Goal: Participate in discussion: Engage in conversation with other users on a specific topic

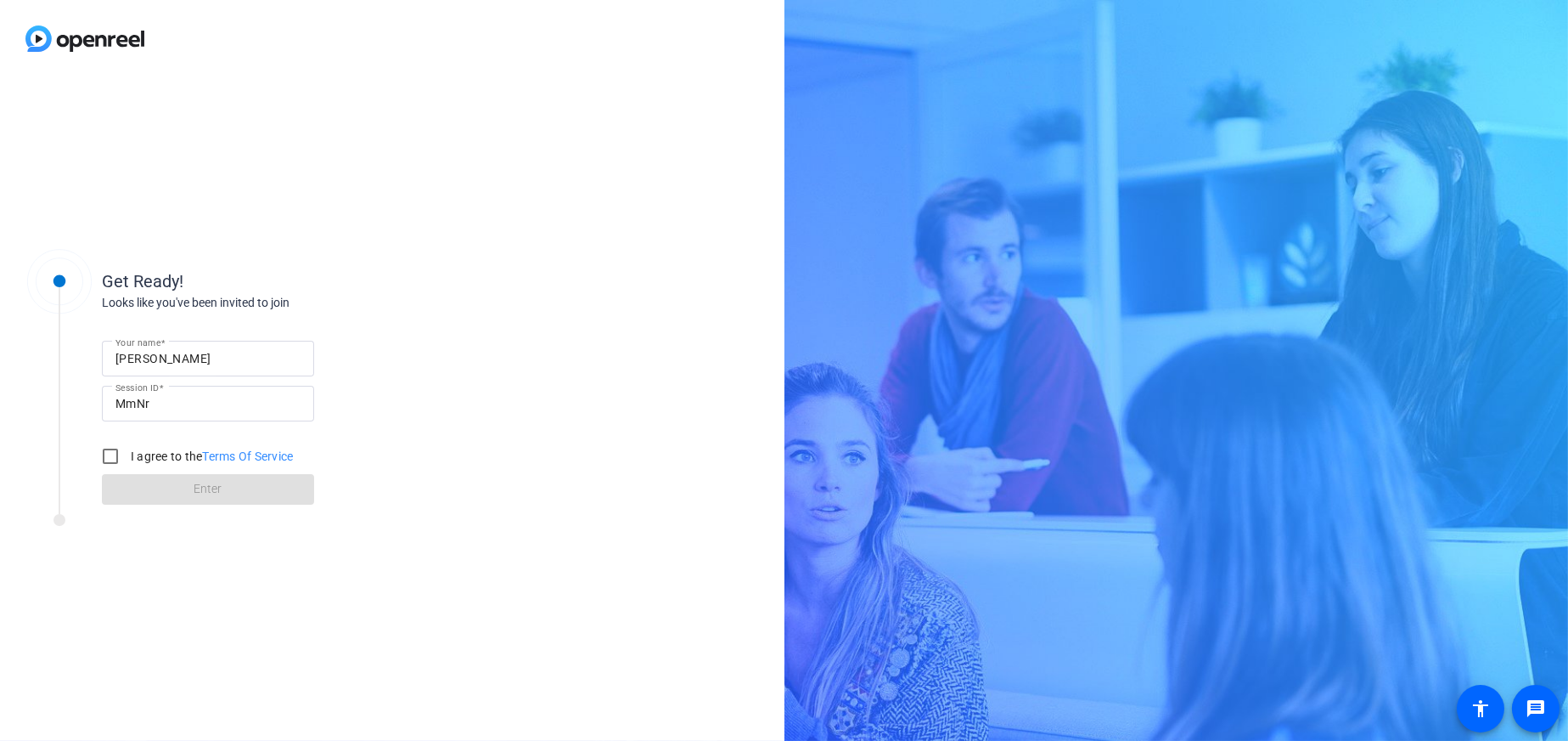
click at [252, 365] on input "[PERSON_NAME]" at bounding box center [208, 358] width 185 height 20
click at [252, 364] on input "[PERSON_NAME]" at bounding box center [208, 358] width 185 height 20
click at [254, 359] on input "[PERSON_NAME]" at bounding box center [208, 358] width 185 height 20
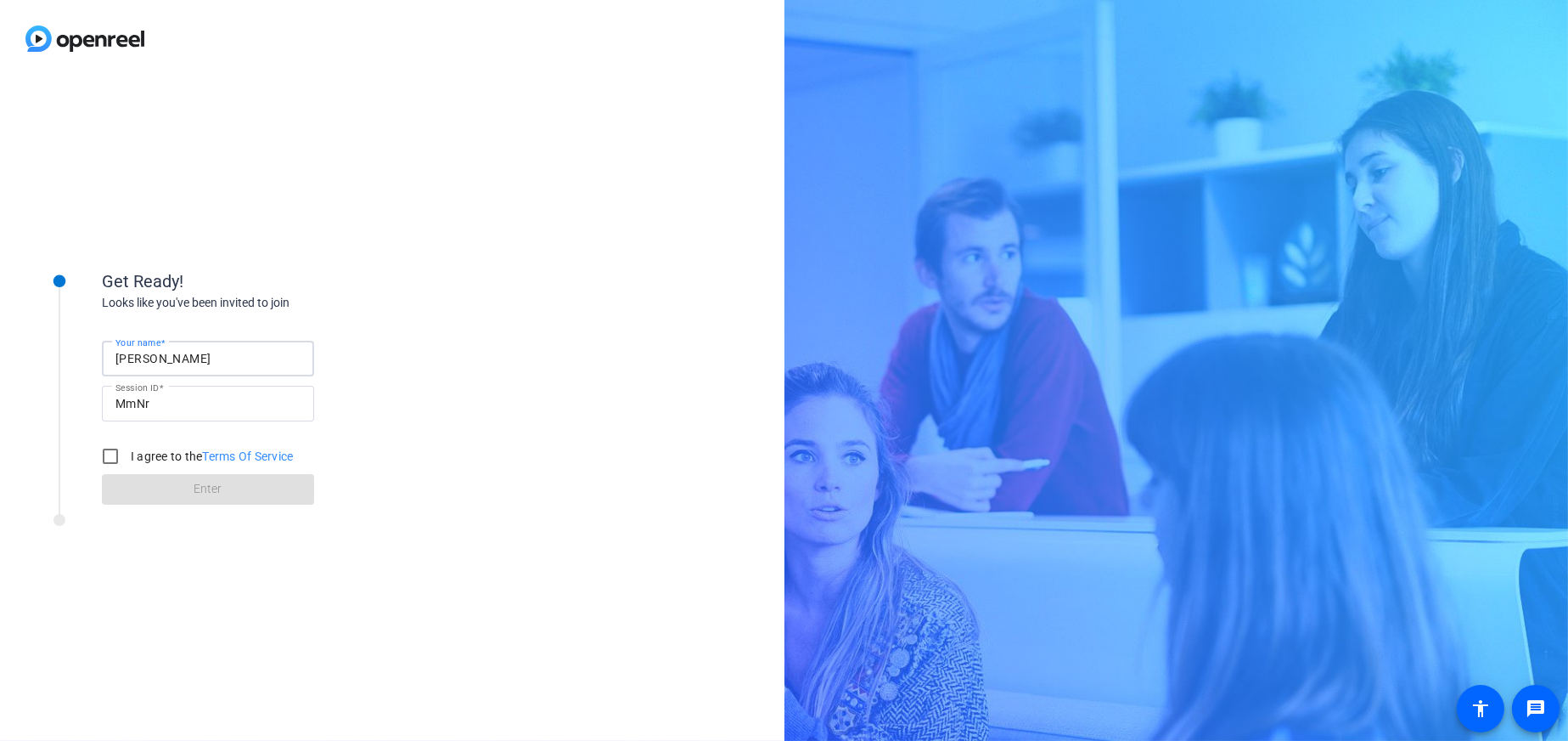
click at [254, 359] on input "[PERSON_NAME]" at bounding box center [208, 358] width 185 height 20
type input "Amanda Reich"
click at [100, 455] on input "I agree to the Terms Of Service" at bounding box center [110, 456] width 34 height 34
checkbox input "true"
click at [149, 492] on span at bounding box center [208, 489] width 212 height 41
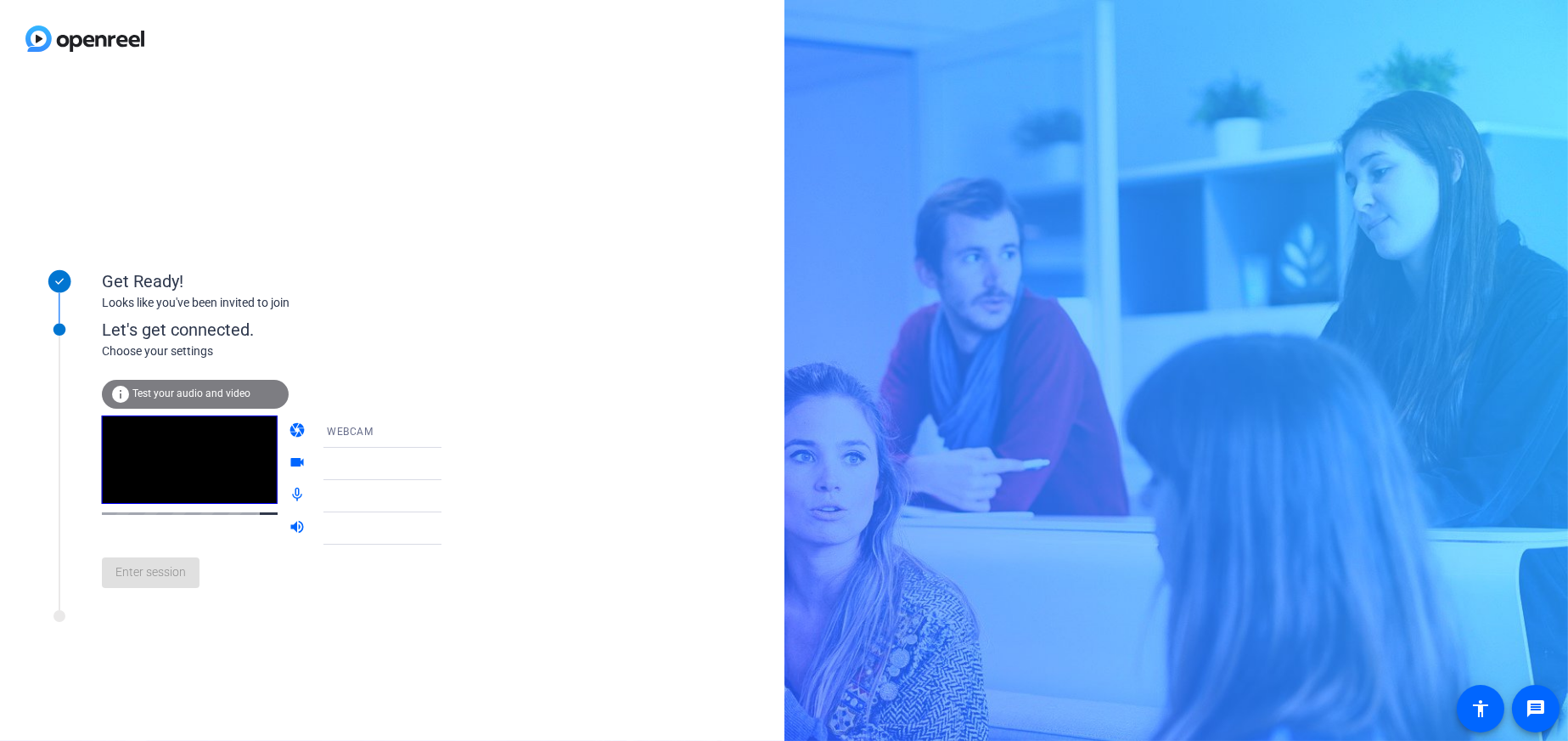
drag, startPoint x: 412, startPoint y: 260, endPoint x: 443, endPoint y: 191, distance: 75.6
click at [443, 191] on div "Get Ready! Looks like you've been invited to join Let's get connected. Choose y…" at bounding box center [392, 408] width 784 height 663
click at [169, 563] on span "Enter session" at bounding box center [151, 572] width 71 height 18
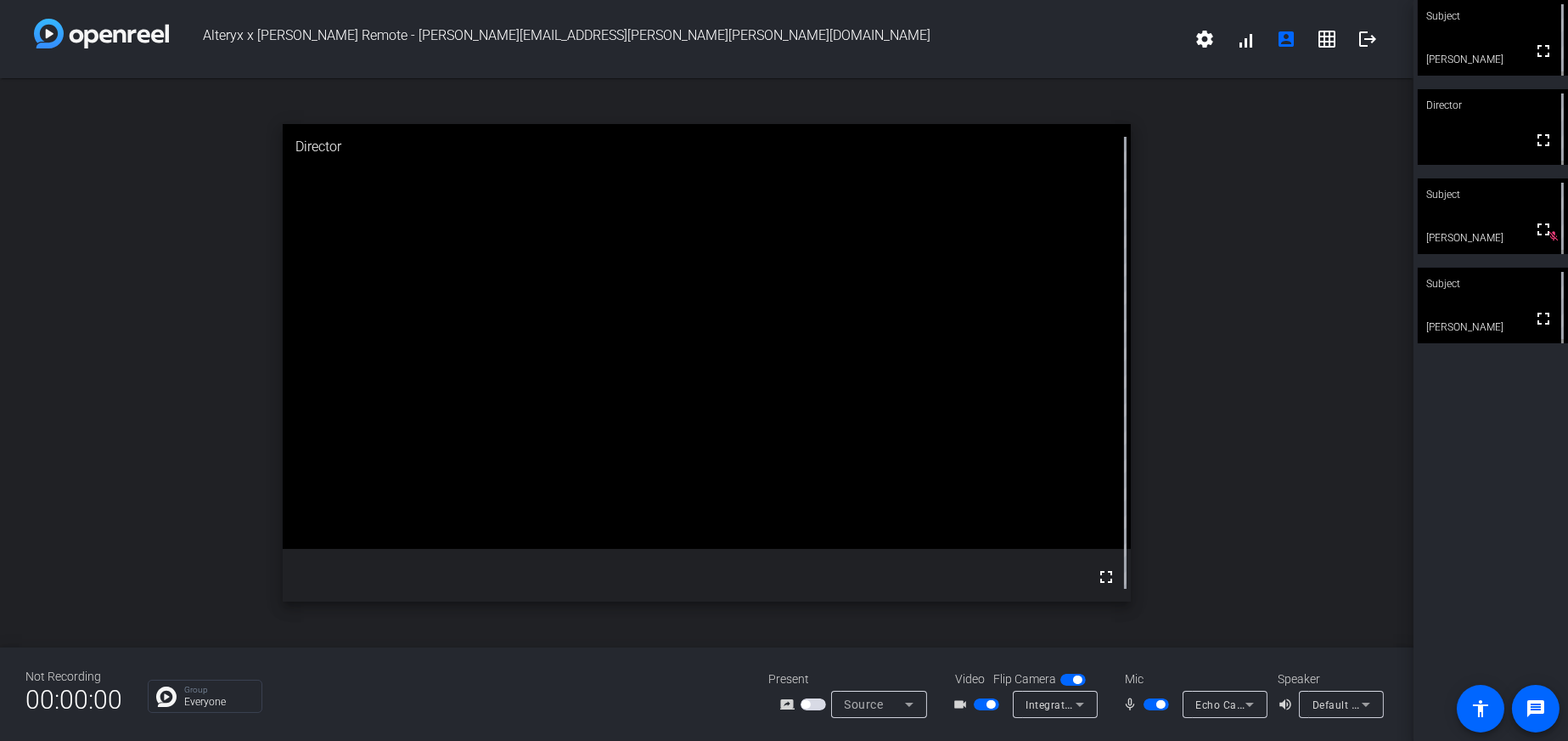
click at [1151, 702] on span "button" at bounding box center [1157, 704] width 25 height 12
click at [1150, 709] on button "button" at bounding box center [1157, 704] width 25 height 12
click at [1157, 709] on span "button" at bounding box center [1157, 704] width 25 height 12
click at [1156, 704] on span "button" at bounding box center [1157, 704] width 25 height 12
click at [1149, 704] on span "button" at bounding box center [1157, 704] width 25 height 12
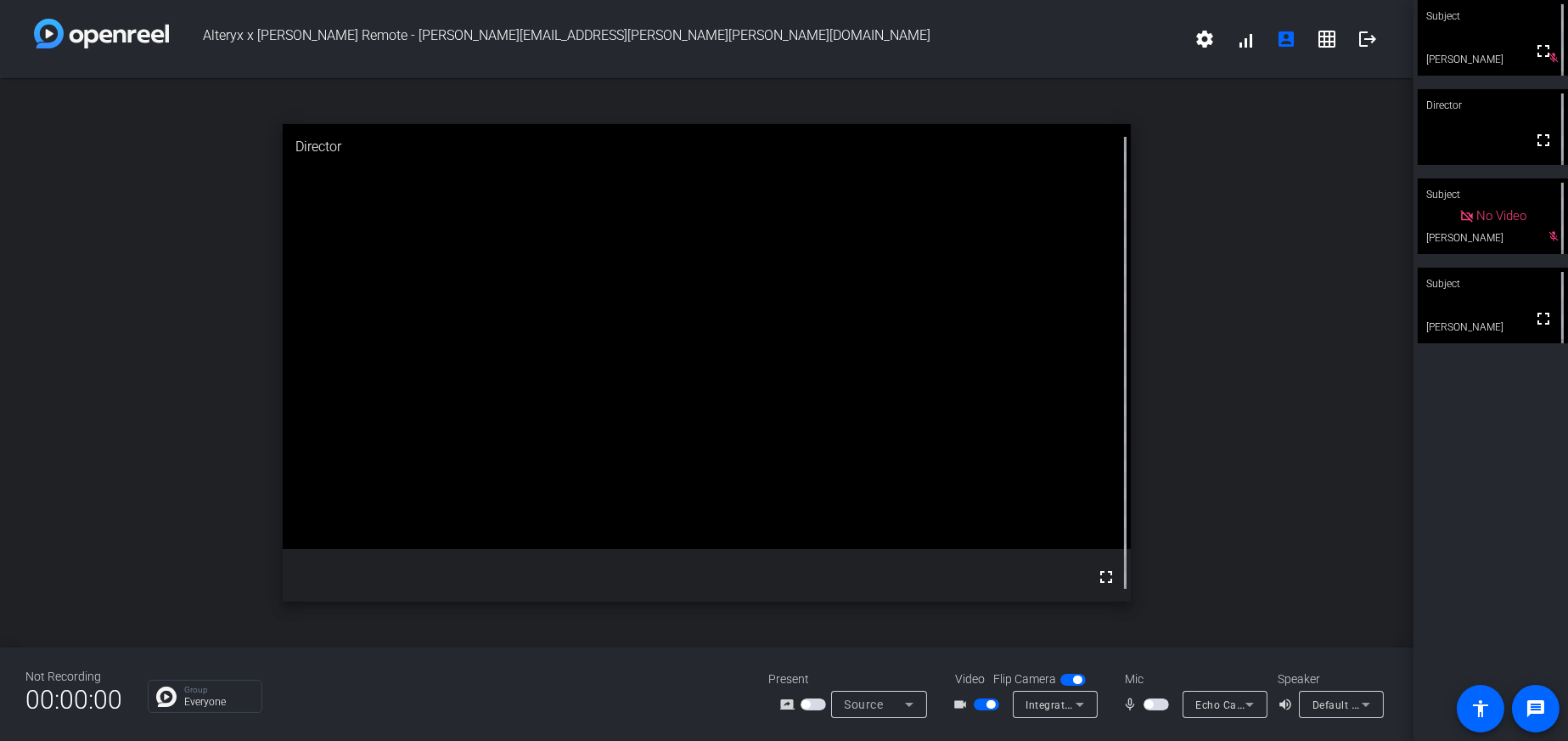
click at [1158, 702] on span "button" at bounding box center [1157, 704] width 25 height 12
click at [1153, 705] on span "button" at bounding box center [1157, 704] width 25 height 12
click at [1165, 702] on span "button" at bounding box center [1157, 704] width 25 height 12
click at [1160, 702] on span "button" at bounding box center [1161, 704] width 9 height 9
click at [1160, 702] on span "button" at bounding box center [1157, 704] width 25 height 12
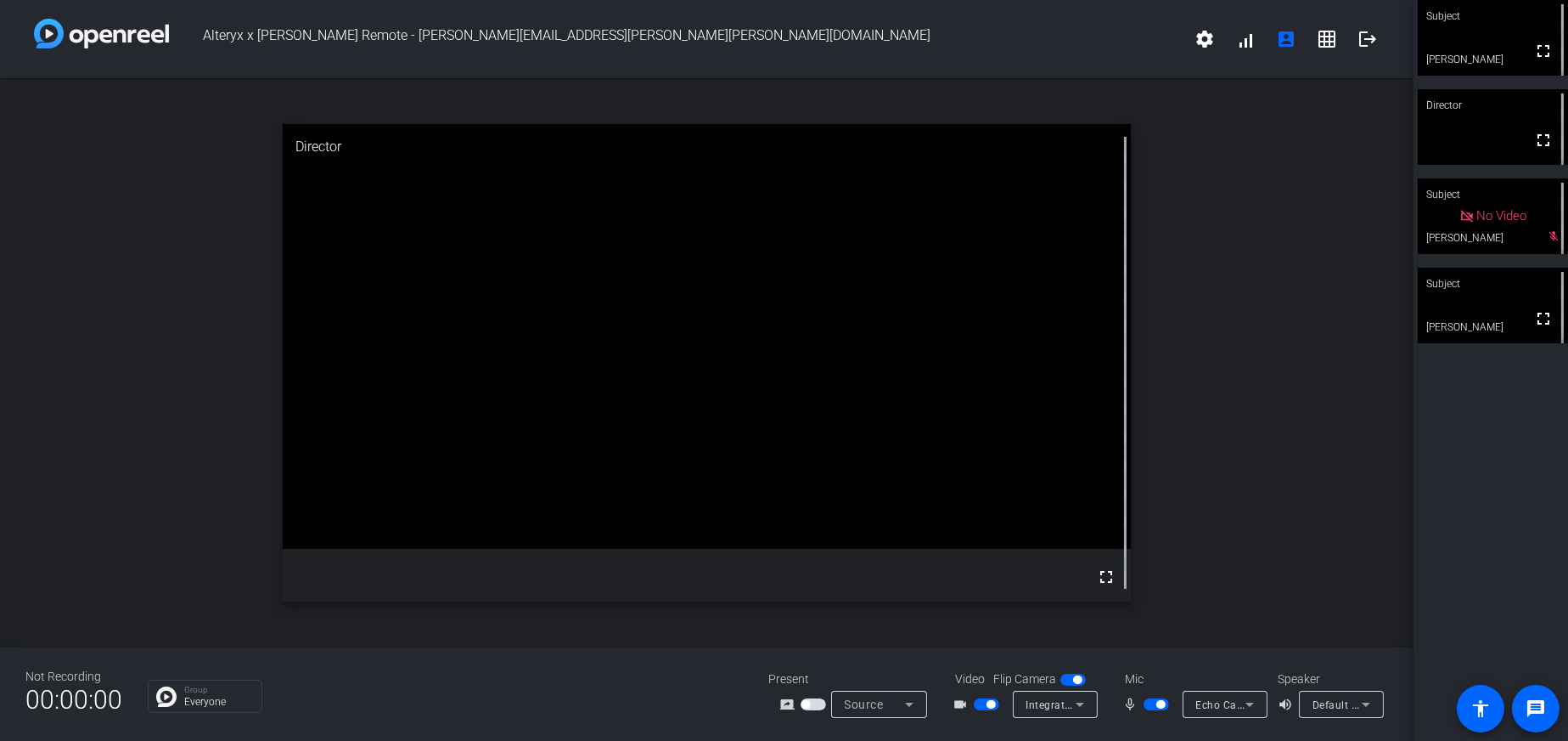
click at [1160, 702] on span "button" at bounding box center [1161, 704] width 9 height 9
click at [1160, 702] on span "button" at bounding box center [1157, 704] width 25 height 12
click at [1158, 704] on span "button" at bounding box center [1161, 704] width 9 height 9
click at [1156, 707] on span "button" at bounding box center [1157, 704] width 25 height 12
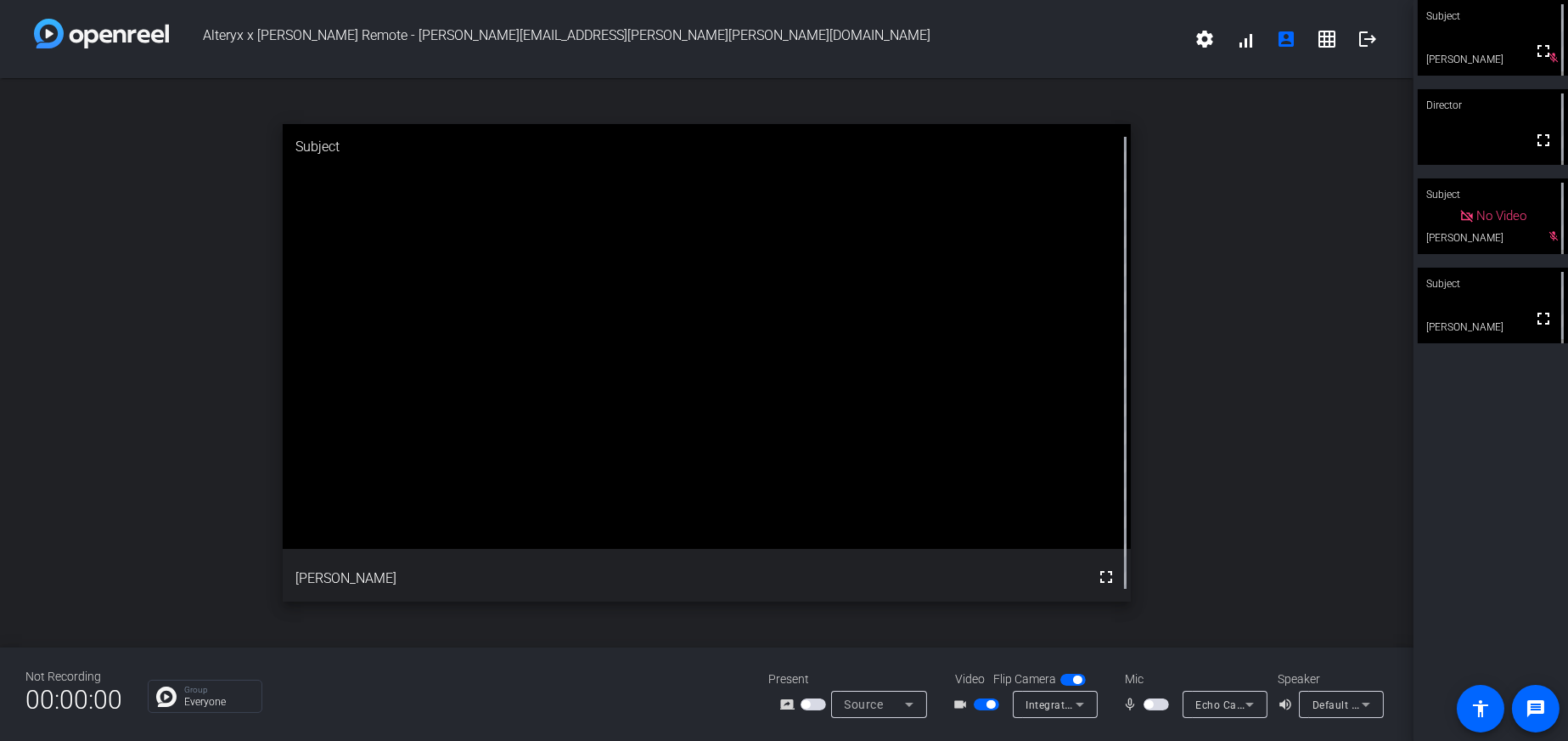
click at [1156, 707] on span "button" at bounding box center [1157, 704] width 25 height 12
click at [1151, 701] on span "button" at bounding box center [1149, 704] width 9 height 9
click at [1158, 703] on span "button" at bounding box center [1161, 704] width 9 height 9
click at [1160, 698] on span "button" at bounding box center [1157, 704] width 25 height 12
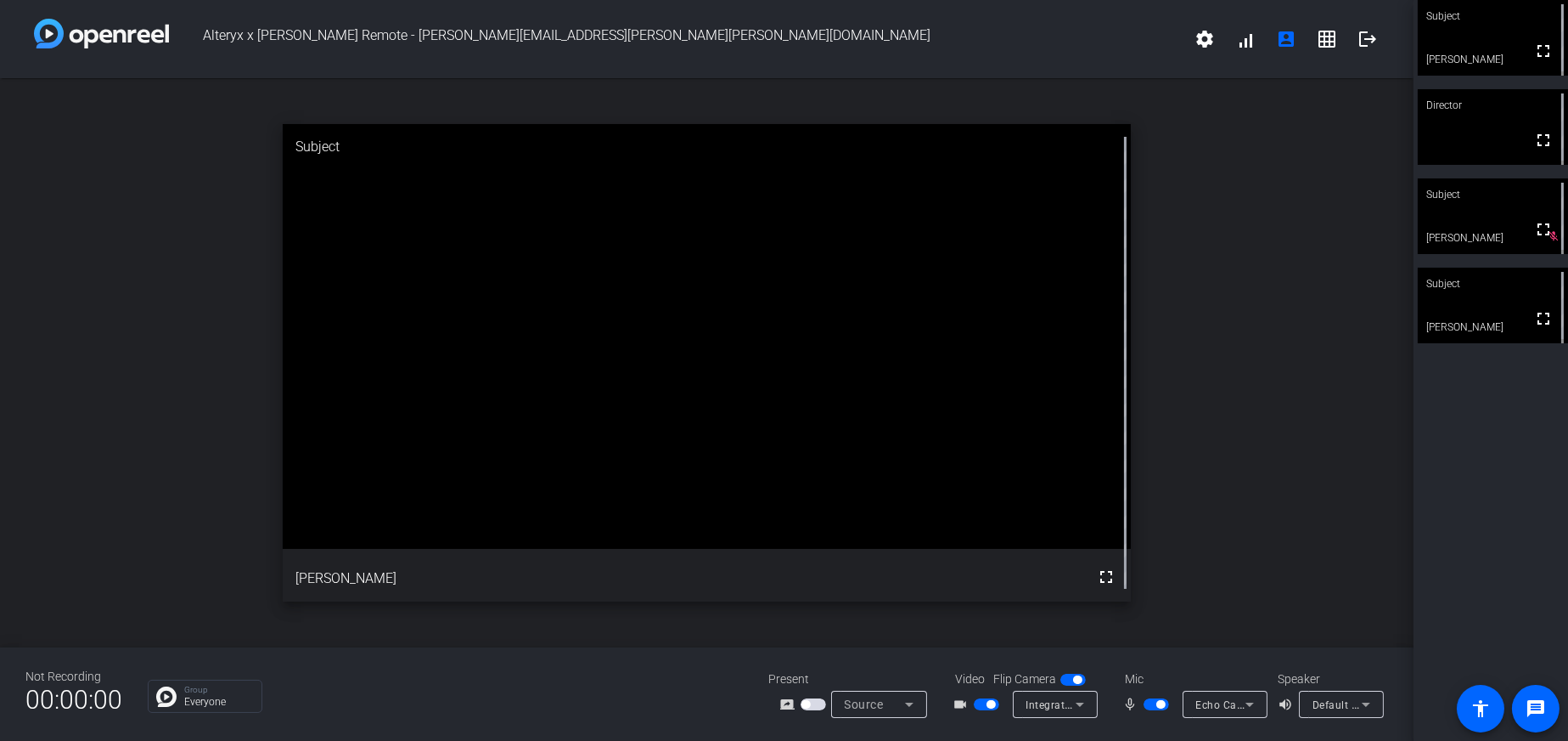
click at [1145, 701] on span "button" at bounding box center [1157, 704] width 25 height 12
click at [1159, 705] on span "button" at bounding box center [1157, 704] width 25 height 12
click at [1160, 705] on span "button" at bounding box center [1161, 704] width 9 height 9
click at [1156, 704] on span "button" at bounding box center [1157, 704] width 25 height 12
click at [1152, 707] on span "button" at bounding box center [1157, 704] width 25 height 12
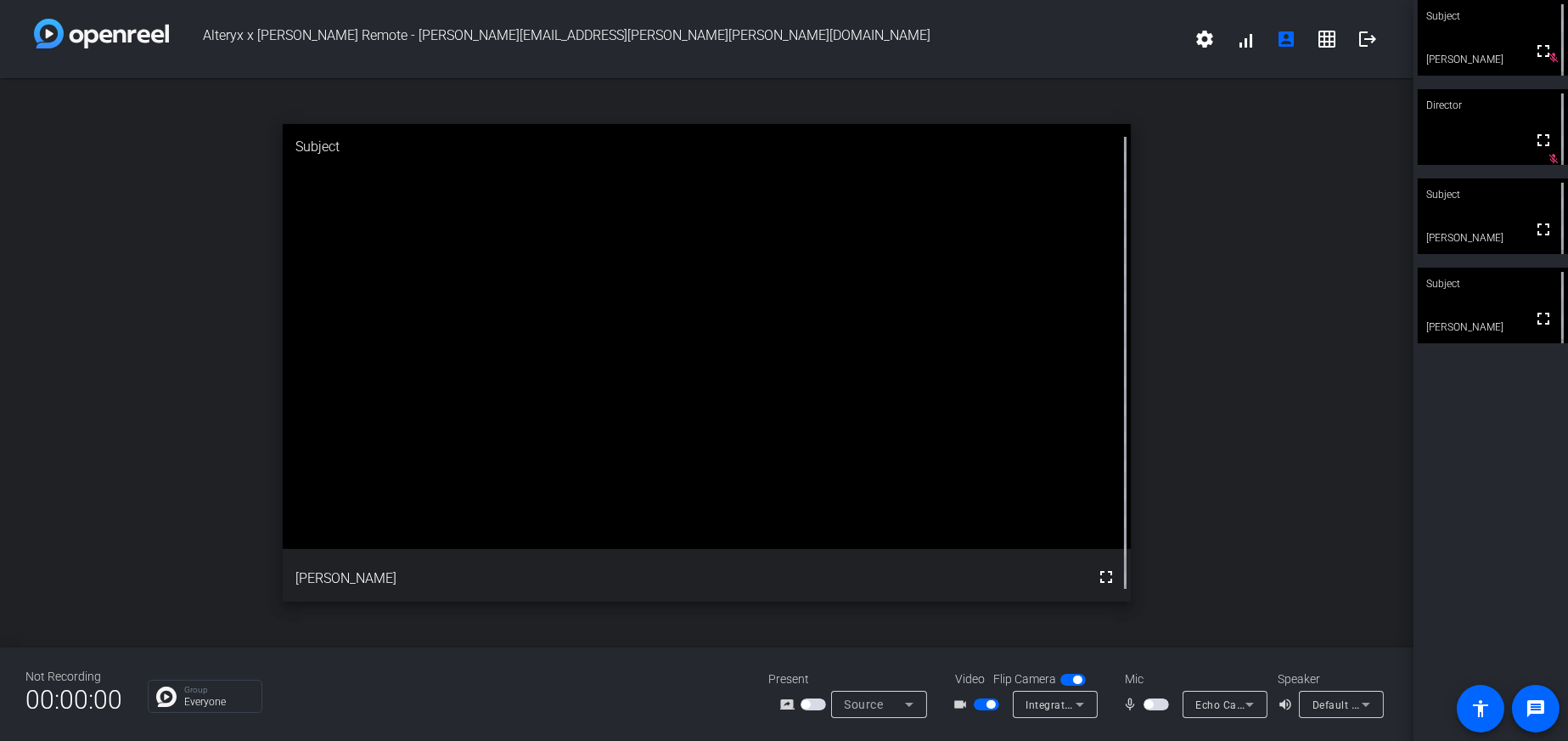
click at [1157, 704] on span "button" at bounding box center [1157, 704] width 25 height 12
click at [1161, 705] on span "button" at bounding box center [1161, 704] width 9 height 9
click at [1159, 702] on span "button" at bounding box center [1157, 704] width 25 height 12
click at [1145, 703] on span "button" at bounding box center [1157, 704] width 25 height 12
click at [1157, 705] on span "button" at bounding box center [1157, 704] width 25 height 12
